Goal: Task Accomplishment & Management: Manage account settings

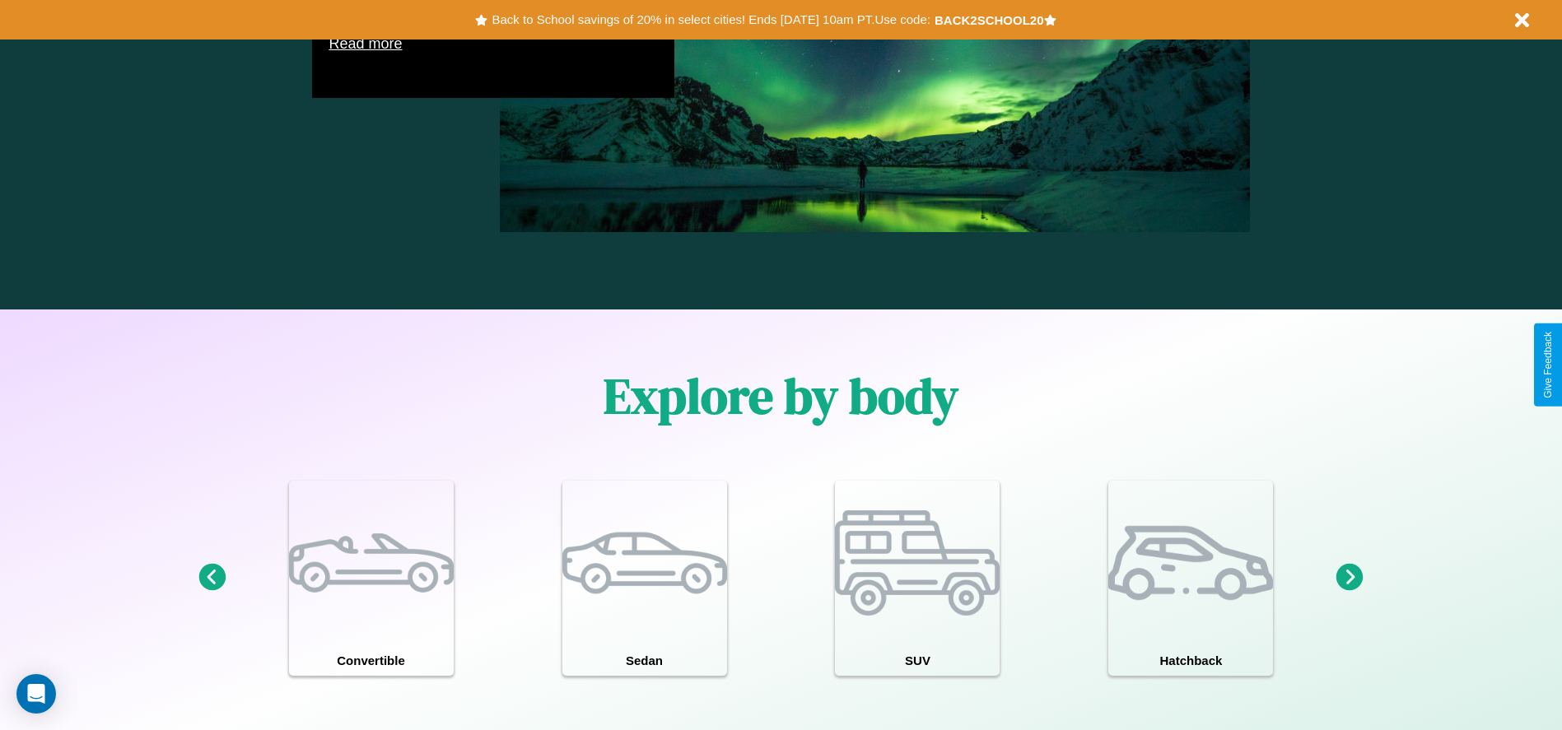
scroll to position [2362, 0]
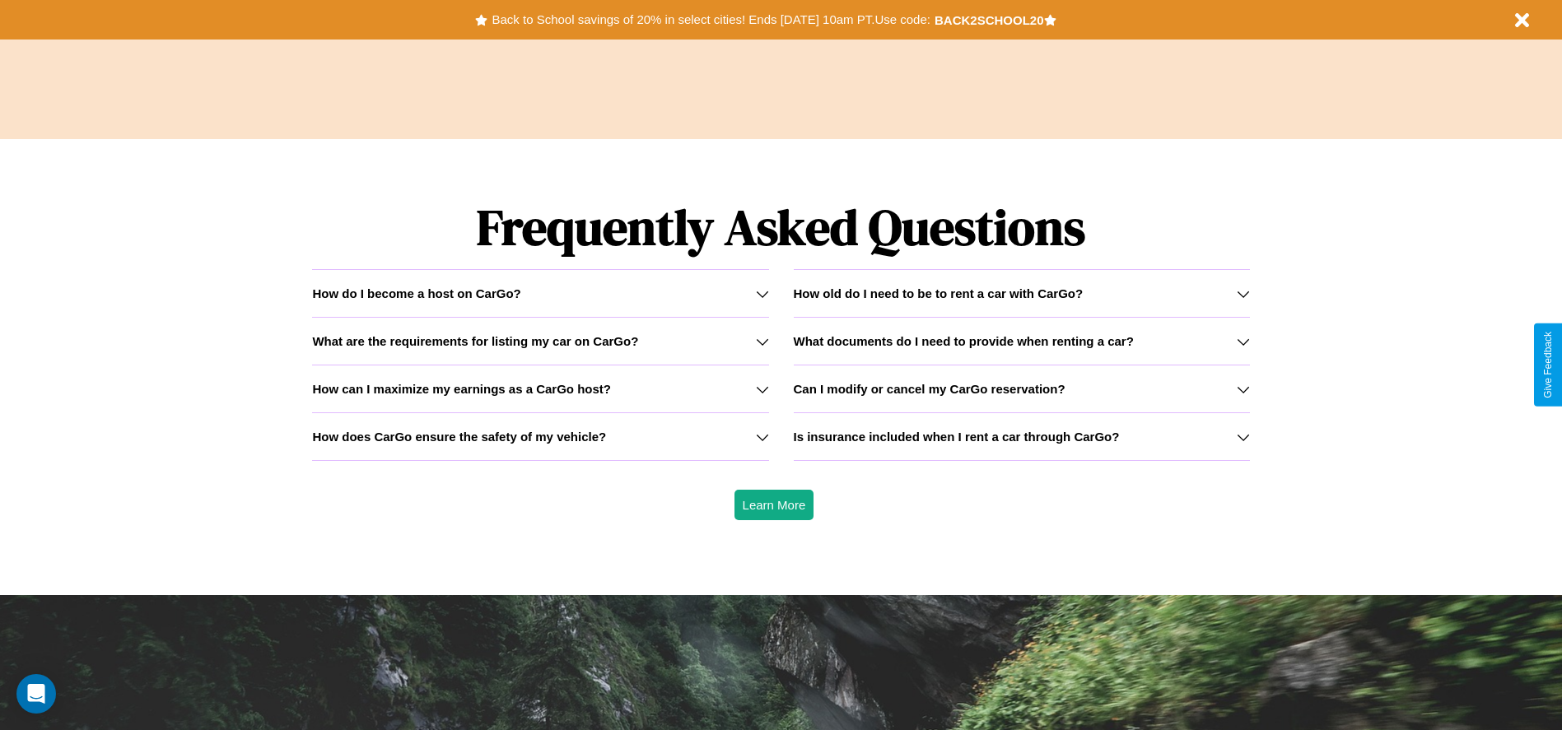
click at [761, 436] on icon at bounding box center [762, 437] width 13 height 13
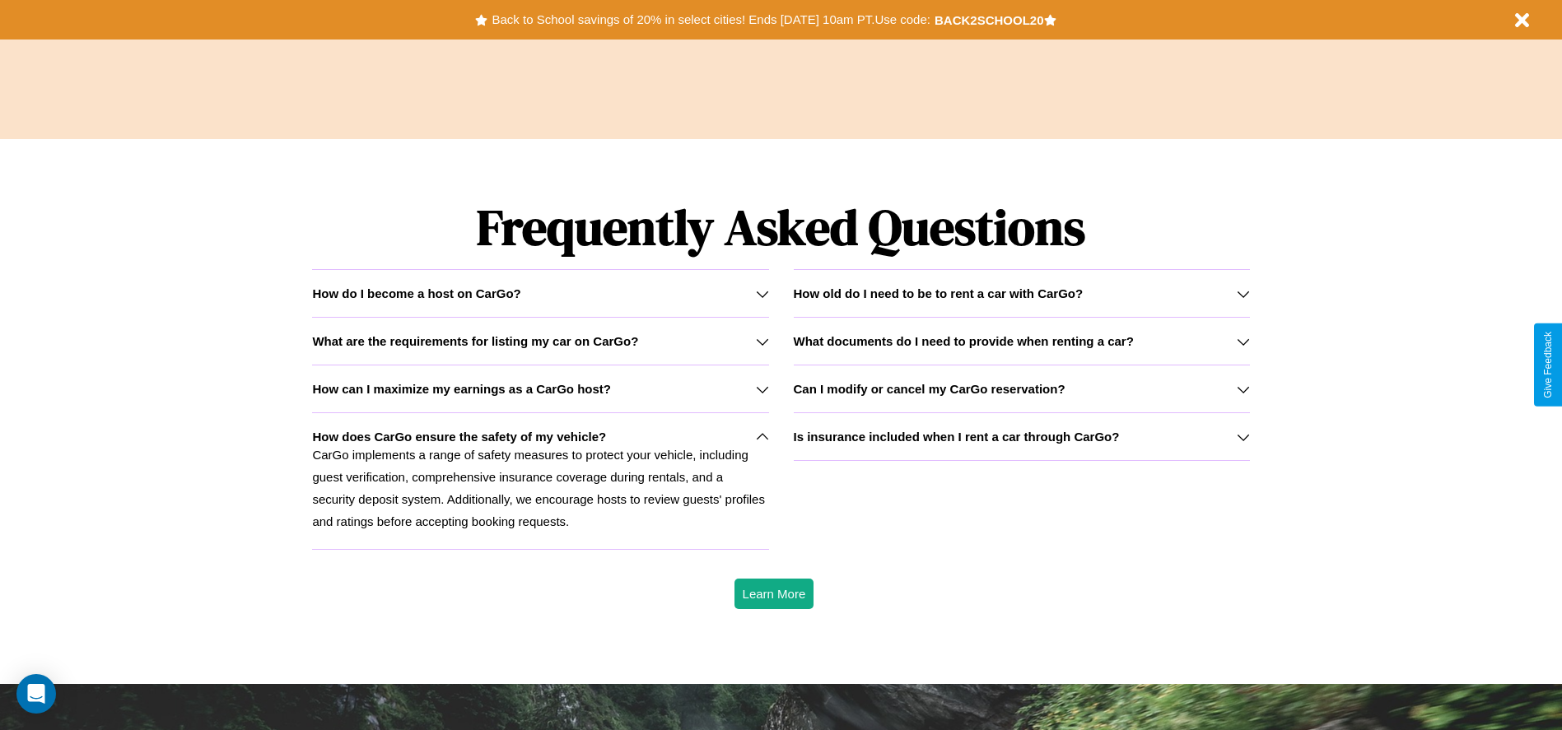
click at [1021, 293] on h3 "How old do I need to be to rent a car with CarGo?" at bounding box center [939, 293] width 290 height 14
click at [710, 20] on button "Back to School savings of 20% in select cities! Ends [DATE] 10am PT. Use code:" at bounding box center [710, 19] width 446 height 23
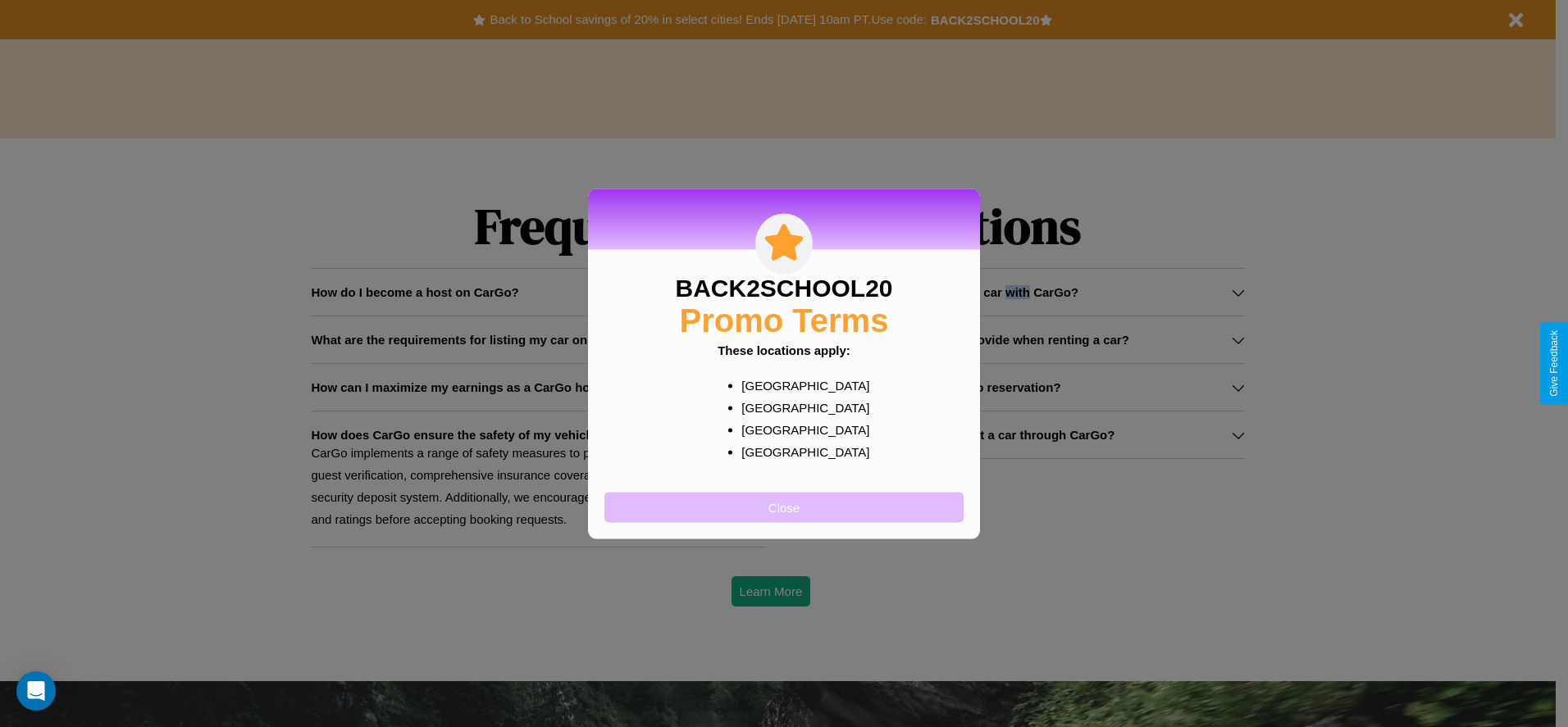
click at [784, 507] on button "Close" at bounding box center [784, 507] width 360 height 30
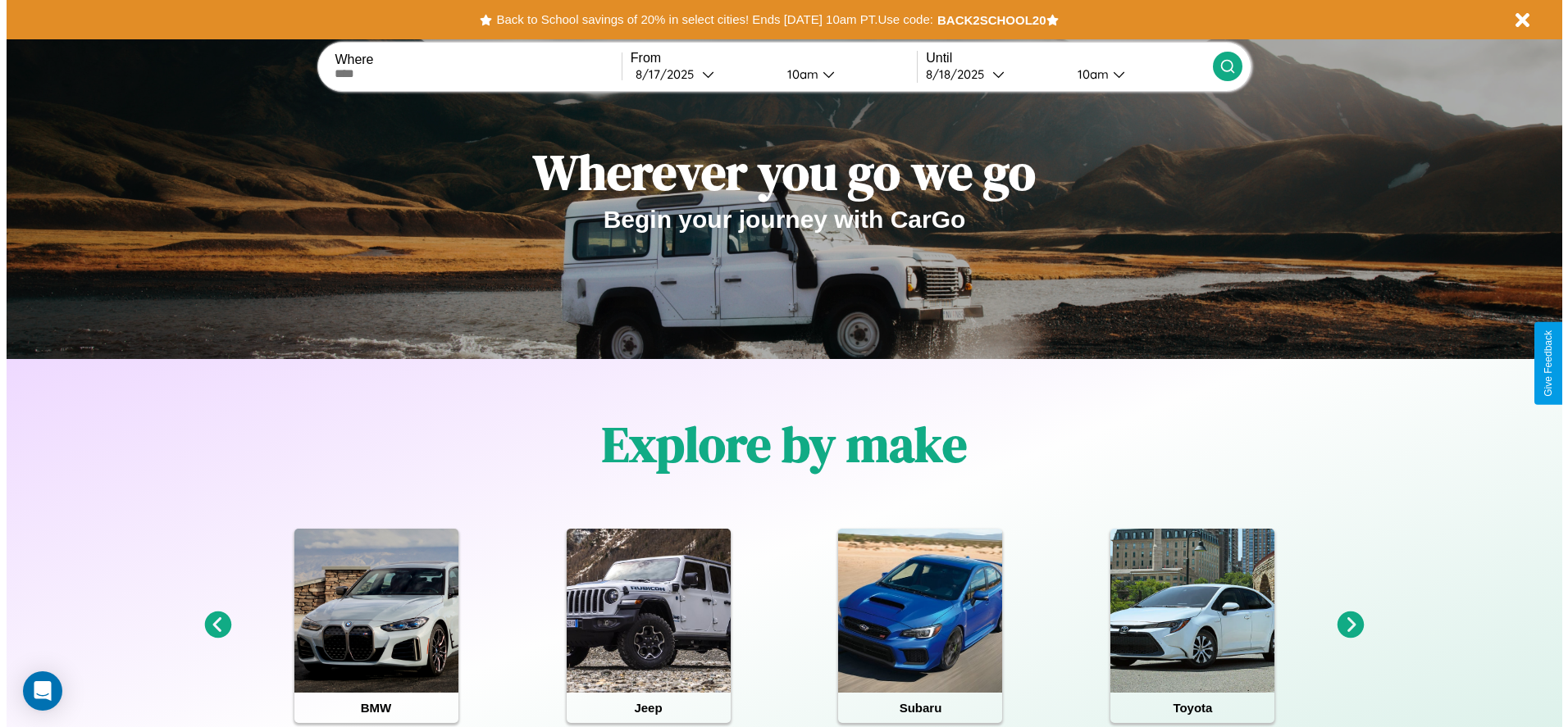
scroll to position [0, 0]
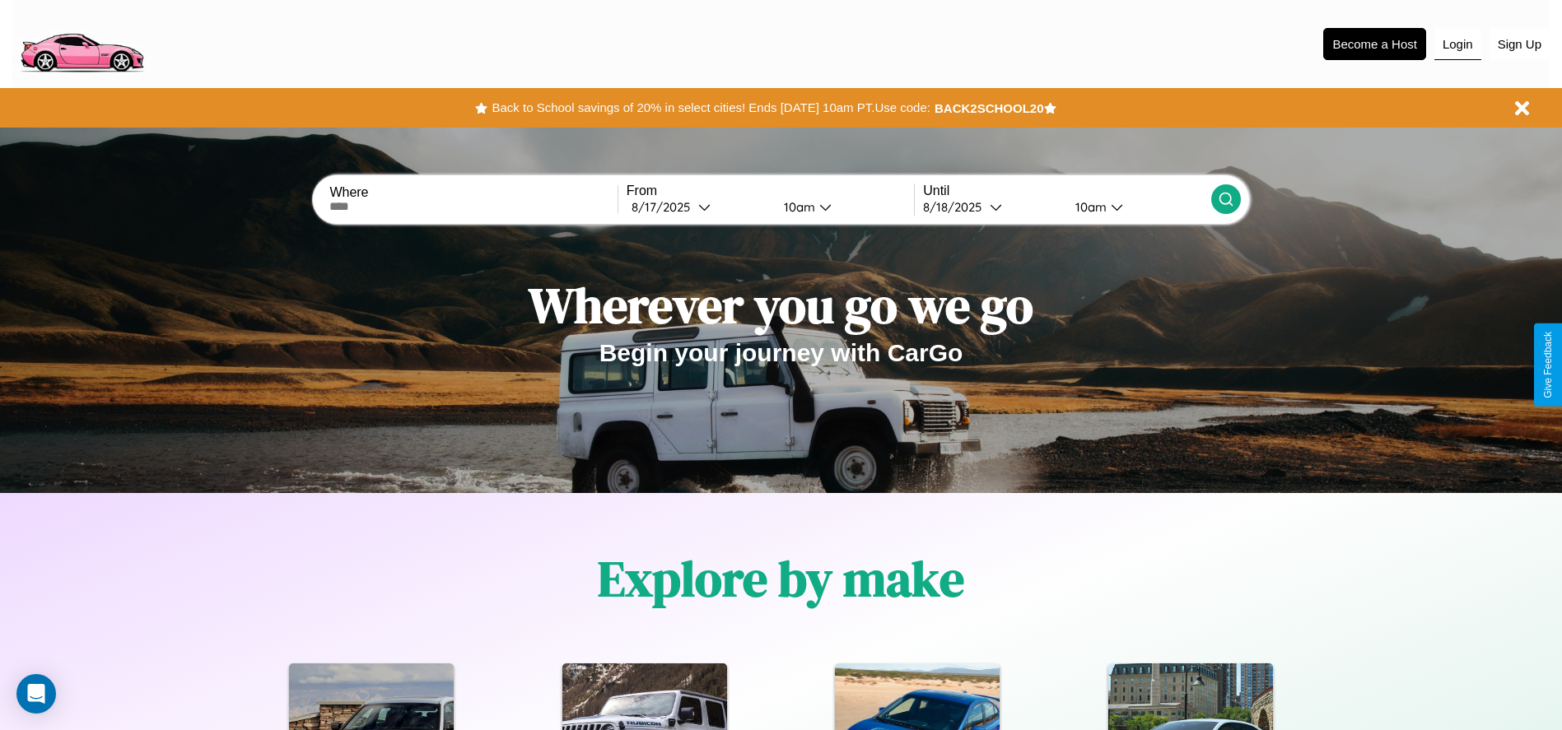
click at [1457, 44] on button "Login" at bounding box center [1457, 44] width 47 height 31
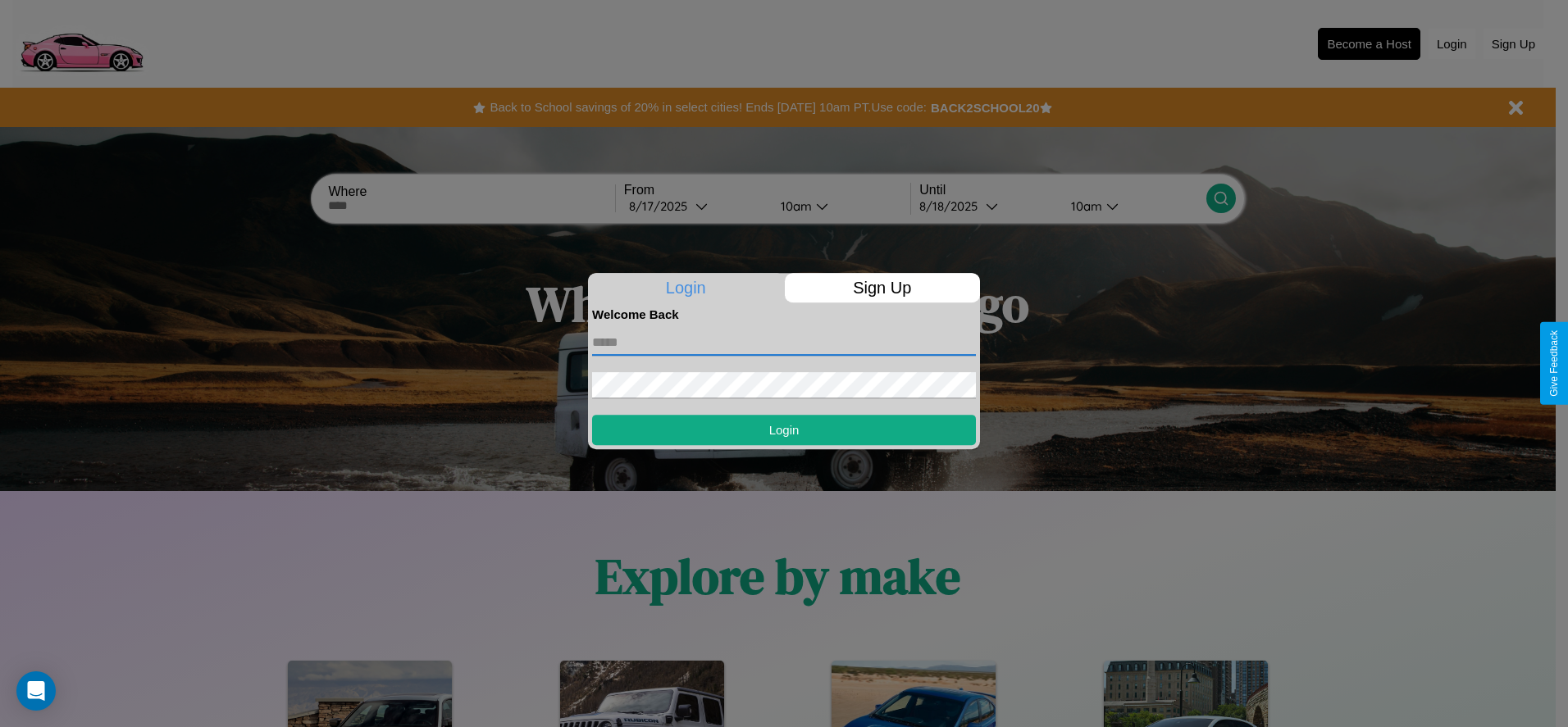
click at [784, 342] on input "text" at bounding box center [783, 343] width 384 height 26
type input "**********"
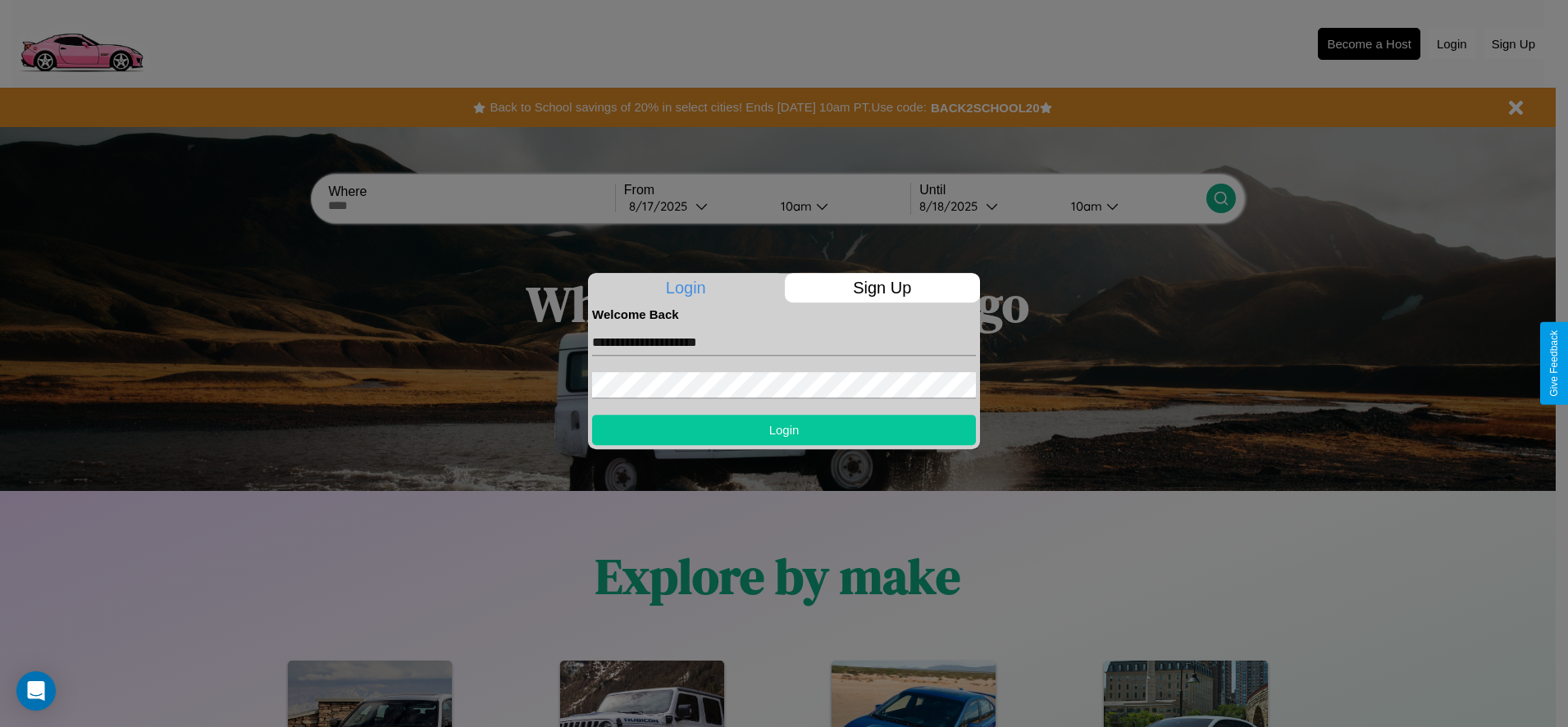
click at [784, 429] on button "Login" at bounding box center [783, 430] width 384 height 30
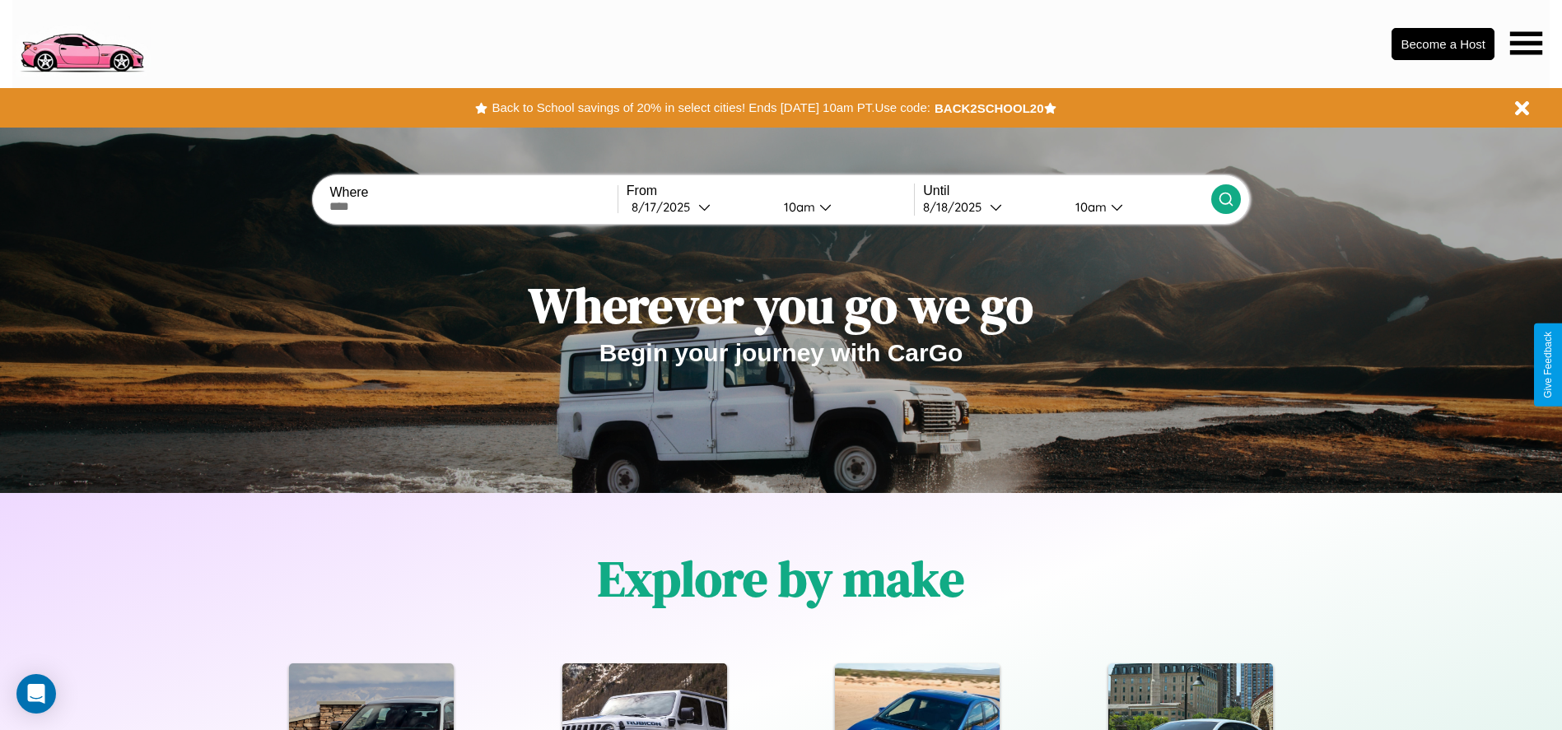
click at [1525, 43] on icon at bounding box center [1526, 42] width 32 height 23
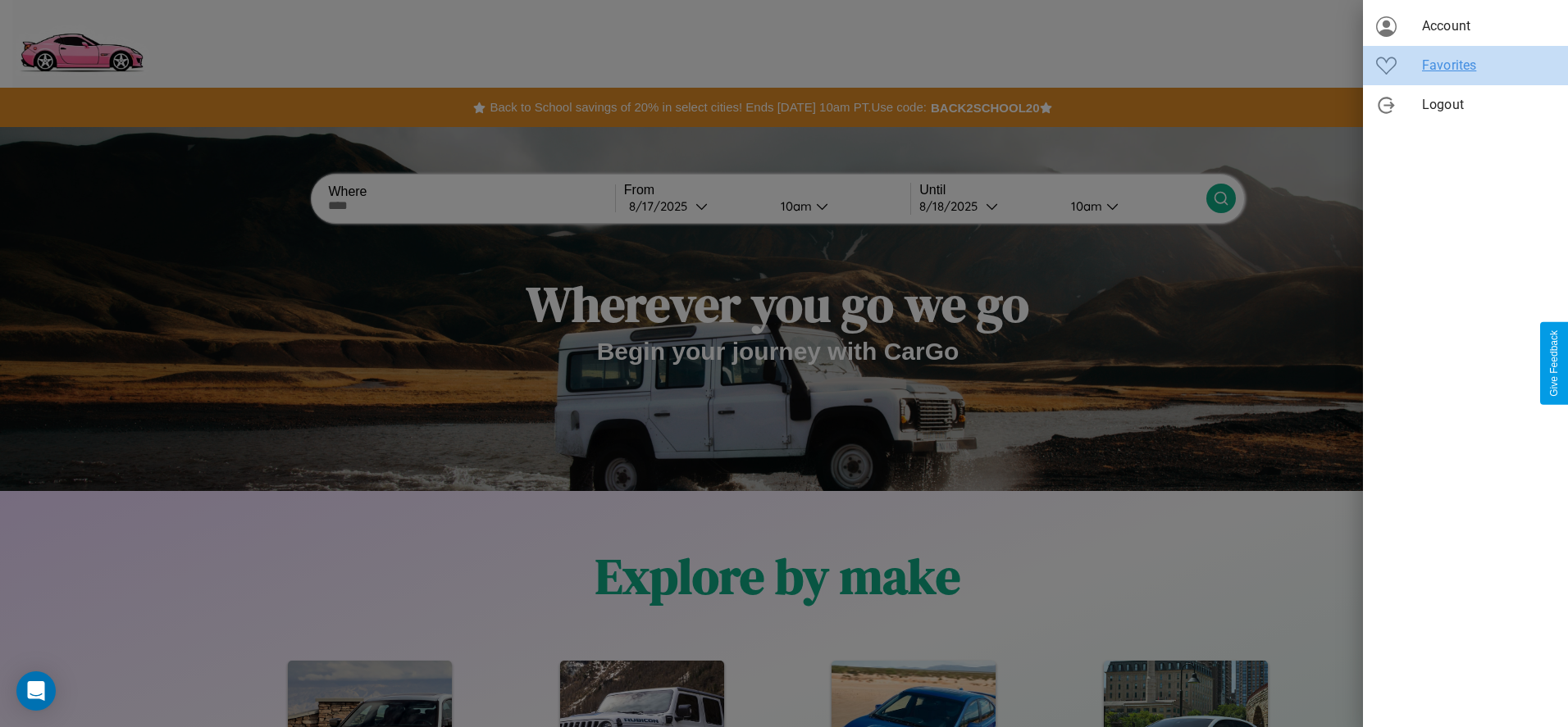
click at [1465, 66] on span "Favorites" at bounding box center [1487, 66] width 132 height 20
